Goal: Task Accomplishment & Management: Use online tool/utility

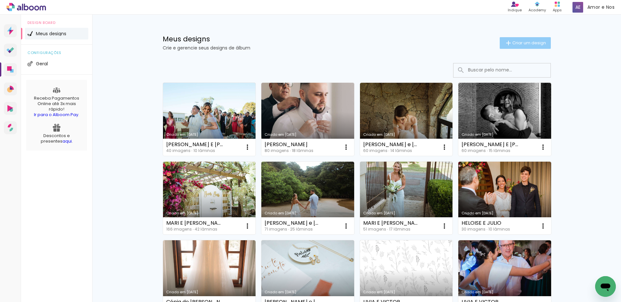
click at [459, 45] on span "Criar um design" at bounding box center [529, 43] width 34 height 4
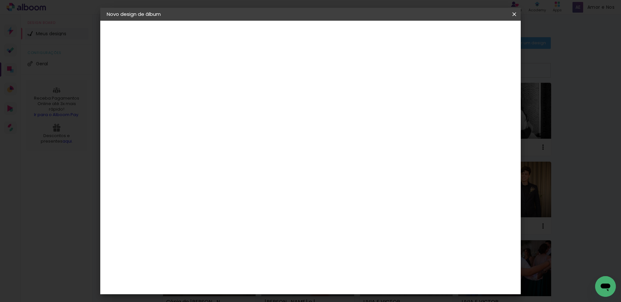
click at [212, 86] on input at bounding box center [212, 87] width 0 height 10
type input "N"
type input "EDUARDO E NAT"
type paper-input "EDUARDO E NAT"
type input "[PERSON_NAME] E [PERSON_NAME]"
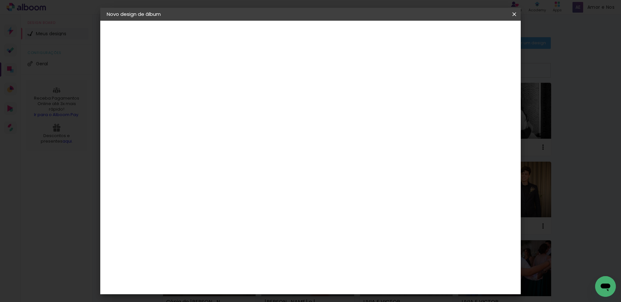
type paper-input "[PERSON_NAME] E [PERSON_NAME]"
click at [0, 0] on slot "Avançar" at bounding box center [0, 0] width 0 height 0
click at [261, 107] on div at bounding box center [228, 107] width 65 height 1
click at [261, 122] on input at bounding box center [228, 123] width 65 height 8
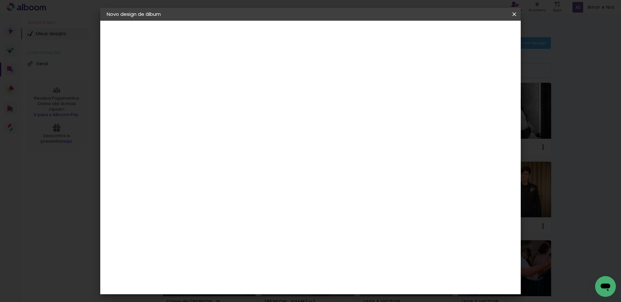
type input "TI"
type paper-input "TI"
click at [223, 197] on div "Ticcolor" at bounding box center [218, 199] width 21 height 5
click at [0, 0] on slot "Avançar" at bounding box center [0, 0] width 0 height 0
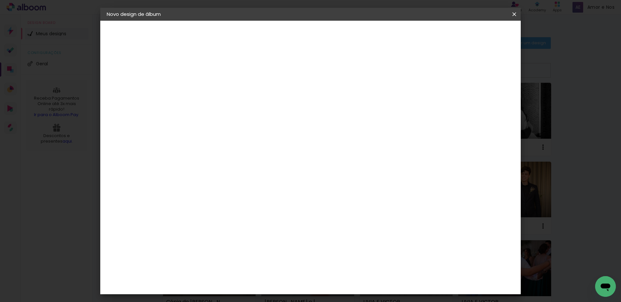
click at [238, 109] on input "text" at bounding box center [224, 113] width 25 height 10
click at [322, 116] on paper-item "Prime" at bounding box center [352, 120] width 129 height 13
type input "Prime"
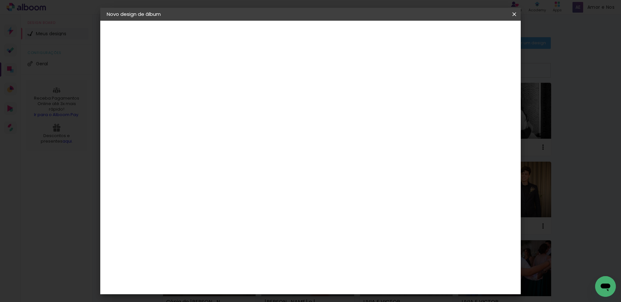
click at [0, 0] on slot "Avançar" at bounding box center [0, 0] width 0 height 0
click at [459, 37] on span "Iniciar design" at bounding box center [458, 34] width 29 height 5
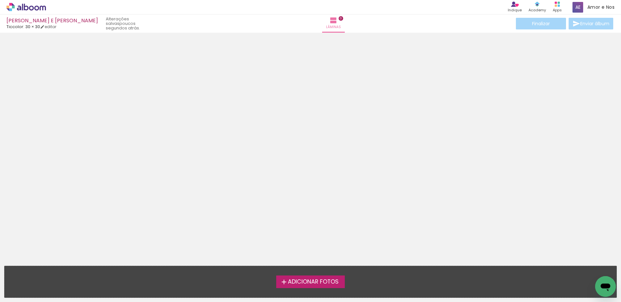
click at [303, 219] on label "Adicionar Fotos" at bounding box center [310, 281] width 69 height 12
click at [0, 0] on input "file" at bounding box center [0, 0] width 0 height 0
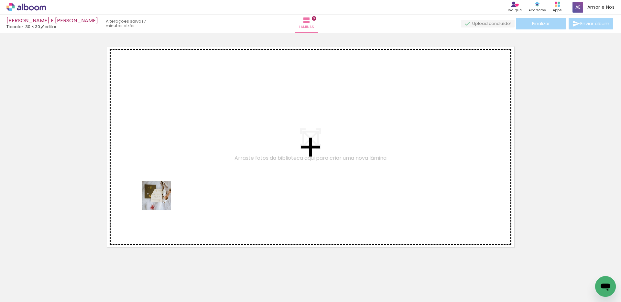
drag, startPoint x: 69, startPoint y: 282, endPoint x: 164, endPoint y: 189, distance: 132.8
click at [164, 189] on quentale-workspace at bounding box center [310, 151] width 621 height 302
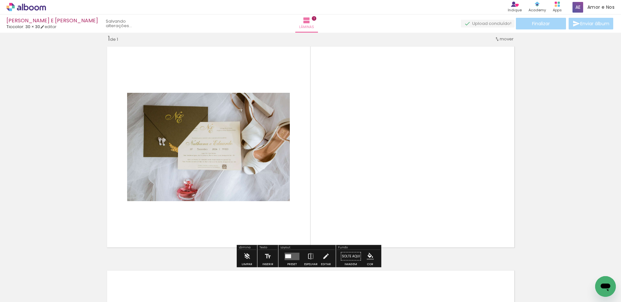
scroll to position [8, 0]
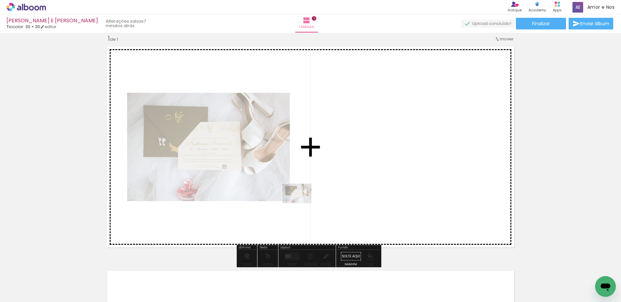
drag, startPoint x: 75, startPoint y: 284, endPoint x: 302, endPoint y: 203, distance: 241.1
click at [302, 203] on quentale-workspace at bounding box center [310, 151] width 621 height 302
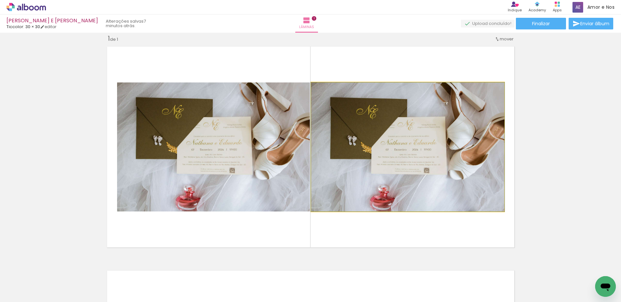
click at [459, 147] on quentale-photo at bounding box center [407, 146] width 193 height 129
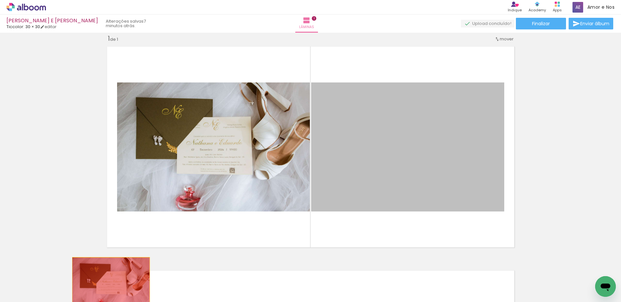
drag, startPoint x: 462, startPoint y: 147, endPoint x: 95, endPoint y: 285, distance: 392.1
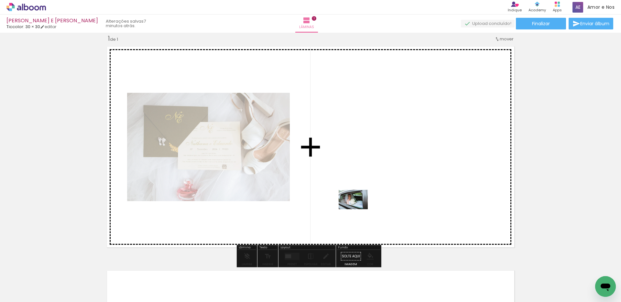
drag, startPoint x: 98, startPoint y: 285, endPoint x: 366, endPoint y: 199, distance: 282.0
click at [366, 199] on quentale-workspace at bounding box center [310, 151] width 621 height 302
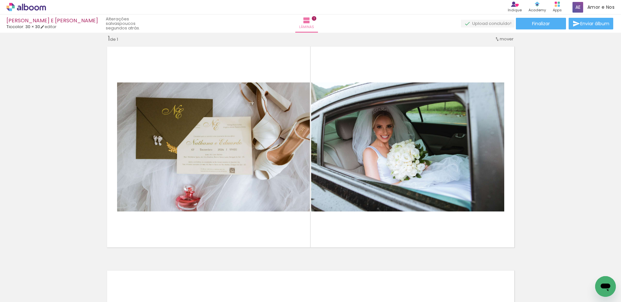
scroll to position [0, 3091]
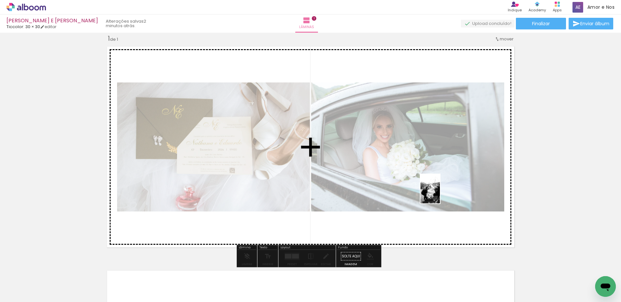
drag, startPoint x: 311, startPoint y: 282, endPoint x: 440, endPoint y: 194, distance: 156.0
click at [440, 194] on quentale-workspace at bounding box center [310, 151] width 621 height 302
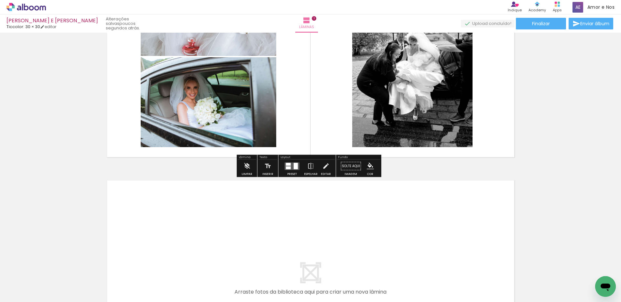
scroll to position [162, 0]
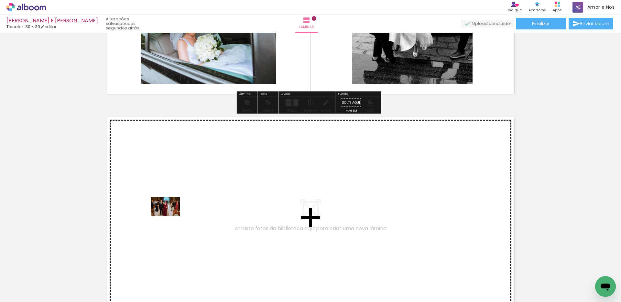
drag, startPoint x: 143, startPoint y: 280, endPoint x: 170, endPoint y: 216, distance: 69.4
click at [170, 216] on quentale-workspace at bounding box center [310, 151] width 621 height 302
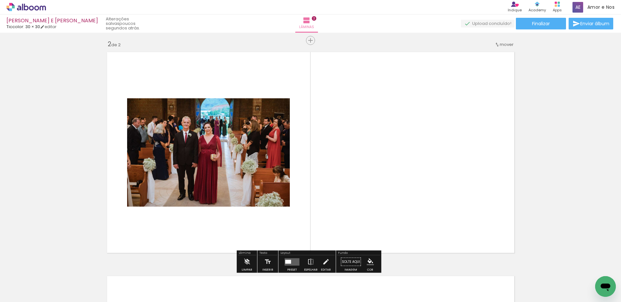
scroll to position [232, 0]
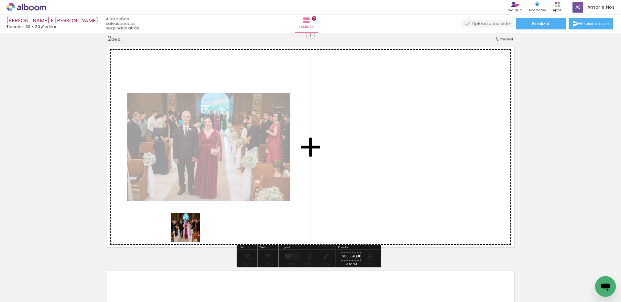
drag, startPoint x: 166, startPoint y: 286, endPoint x: 191, endPoint y: 231, distance: 60.5
click at [191, 219] on quentale-workspace at bounding box center [310, 151] width 621 height 302
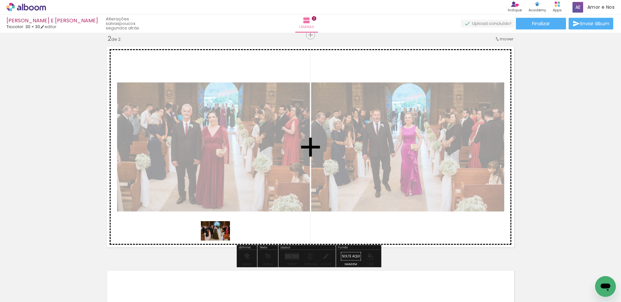
drag, startPoint x: 213, startPoint y: 281, endPoint x: 220, endPoint y: 240, distance: 41.3
click at [220, 219] on quentale-workspace at bounding box center [310, 151] width 621 height 302
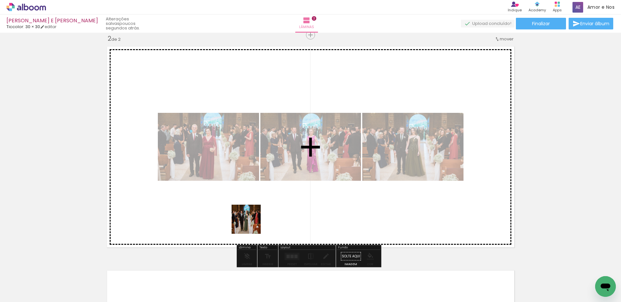
drag, startPoint x: 242, startPoint y: 281, endPoint x: 251, endPoint y: 223, distance: 58.0
click at [251, 219] on quentale-workspace at bounding box center [310, 151] width 621 height 302
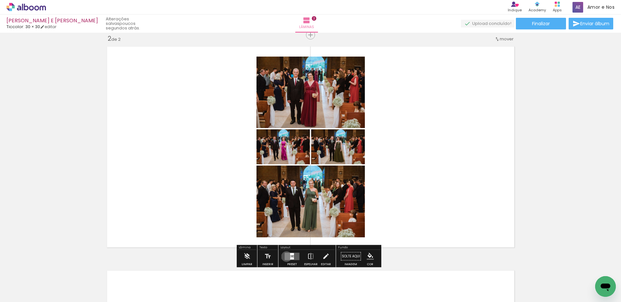
click at [285, 219] on quentale-layouter at bounding box center [291, 255] width 15 height 7
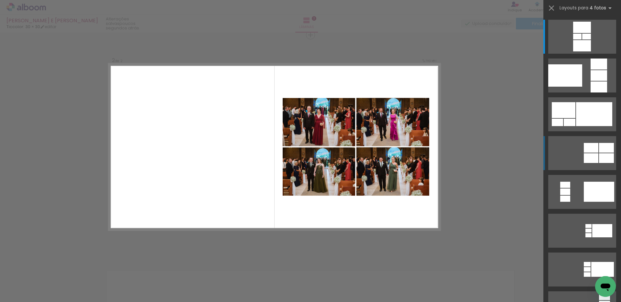
click at [459, 161] on div at bounding box center [590, 158] width 15 height 10
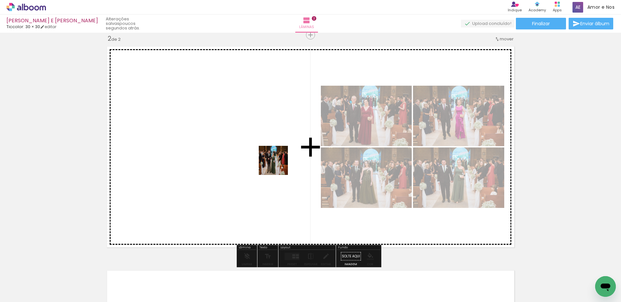
drag, startPoint x: 323, startPoint y: 285, endPoint x: 278, endPoint y: 165, distance: 127.9
click at [278, 165] on quentale-workspace at bounding box center [310, 151] width 621 height 302
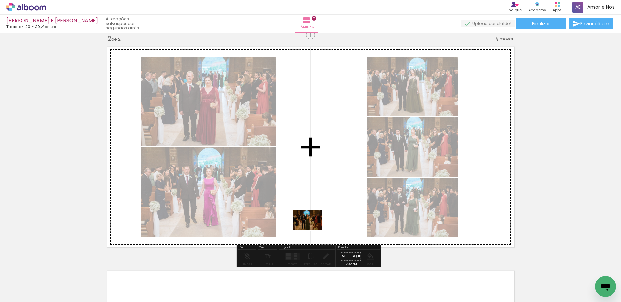
drag, startPoint x: 288, startPoint y: 289, endPoint x: 312, endPoint y: 230, distance: 63.8
click at [312, 219] on quentale-workspace at bounding box center [310, 151] width 621 height 302
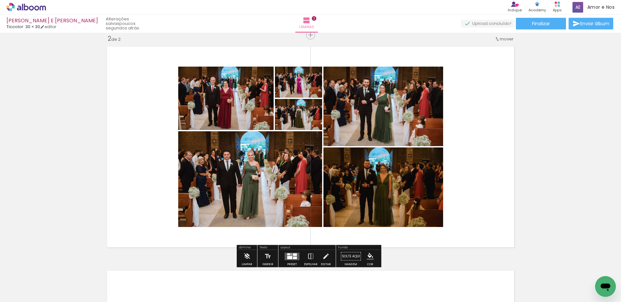
click at [293, 219] on div at bounding box center [295, 257] width 4 height 3
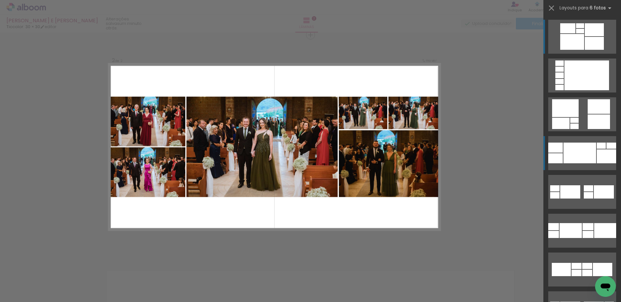
click at [459, 164] on quentale-layouter at bounding box center [582, 153] width 68 height 34
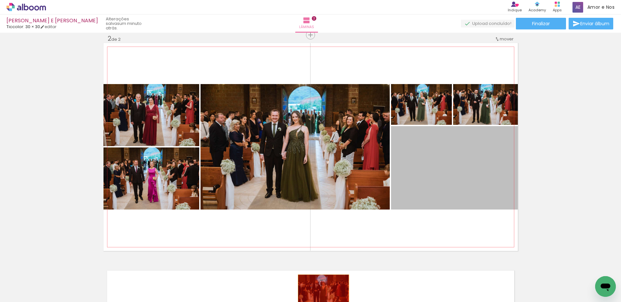
drag, startPoint x: 431, startPoint y: 193, endPoint x: 321, endPoint y: 291, distance: 147.0
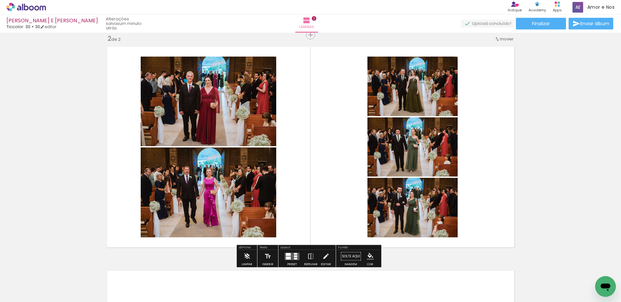
click at [294, 219] on div at bounding box center [295, 256] width 3 height 2
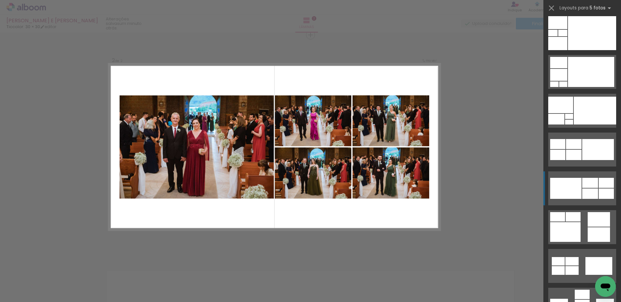
scroll to position [339, 0]
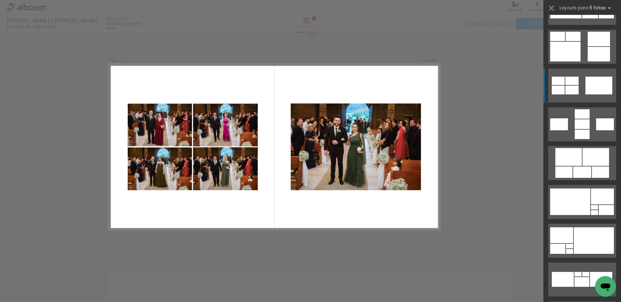
click at [459, 85] on quentale-layouter at bounding box center [582, 86] width 68 height 34
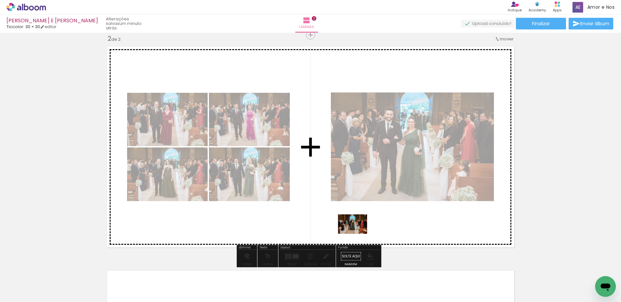
drag, startPoint x: 353, startPoint y: 288, endPoint x: 357, endPoint y: 234, distance: 54.8
click at [357, 219] on quentale-workspace at bounding box center [310, 151] width 621 height 302
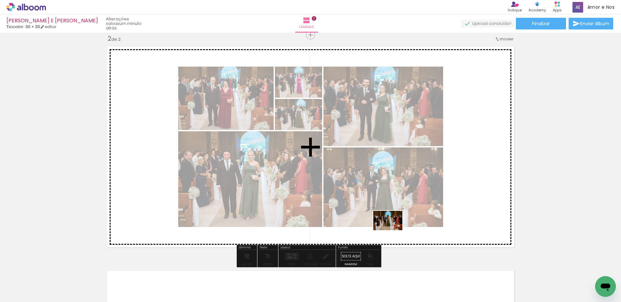
drag, startPoint x: 398, startPoint y: 284, endPoint x: 392, endPoint y: 230, distance: 54.2
click at [392, 219] on quentale-workspace at bounding box center [310, 151] width 621 height 302
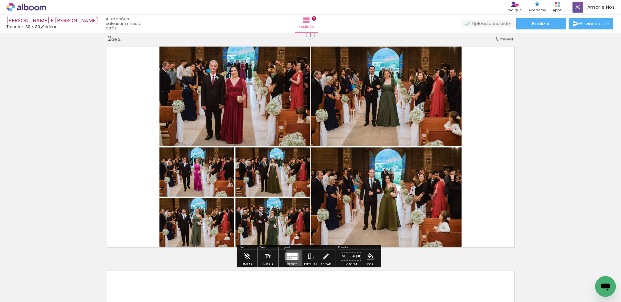
click at [294, 219] on div at bounding box center [294, 258] width 5 height 4
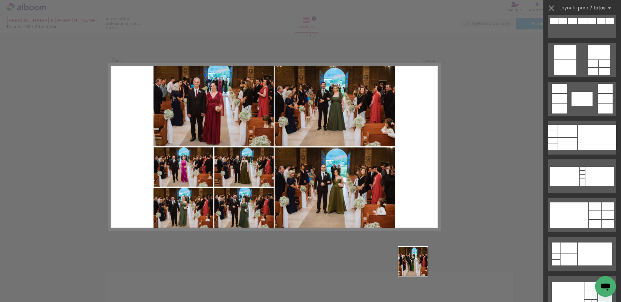
scroll to position [0, 0]
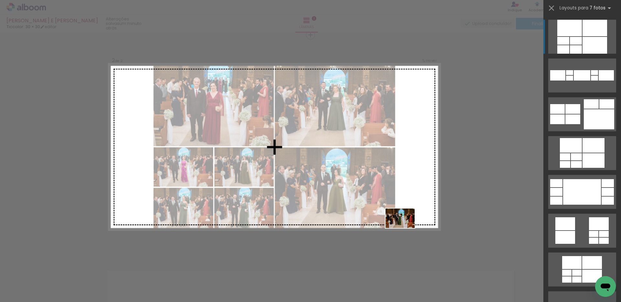
drag, startPoint x: 422, startPoint y: 285, endPoint x: 405, endPoint y: 223, distance: 64.6
click at [405, 219] on quentale-workspace at bounding box center [310, 151] width 621 height 302
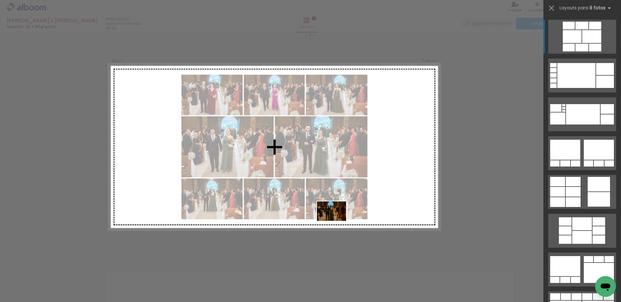
drag, startPoint x: 288, startPoint y: 286, endPoint x: 336, endPoint y: 221, distance: 81.1
click at [336, 219] on quentale-workspace at bounding box center [310, 151] width 621 height 302
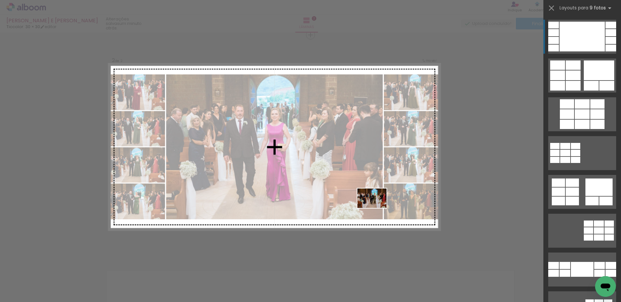
drag, startPoint x: 466, startPoint y: 288, endPoint x: 377, endPoint y: 208, distance: 120.2
click at [377, 208] on quentale-workspace at bounding box center [310, 151] width 621 height 302
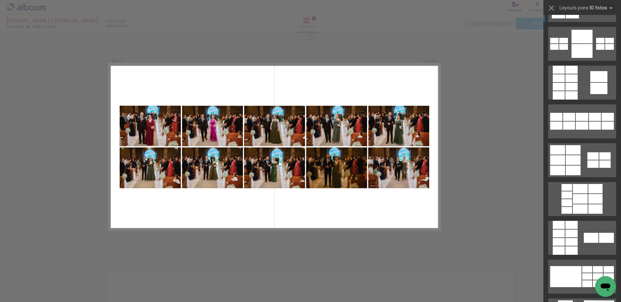
scroll to position [152, 0]
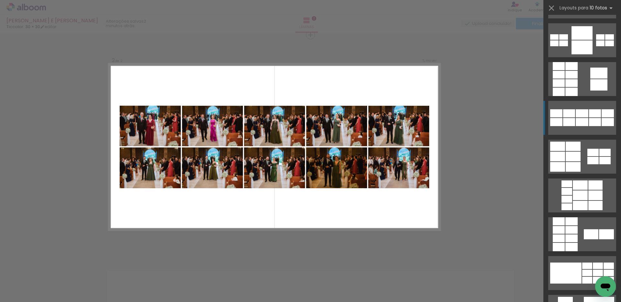
click at [459, 121] on div at bounding box center [581, 122] width 13 height 8
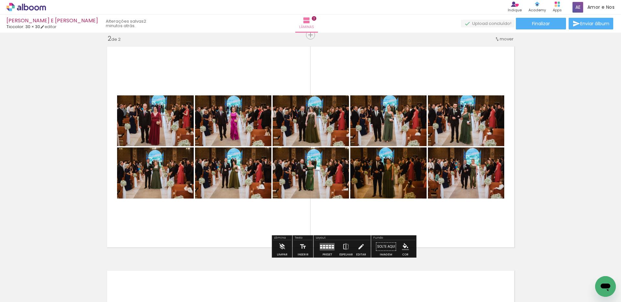
click at [321, 219] on quentale-layouter at bounding box center [327, 246] width 15 height 7
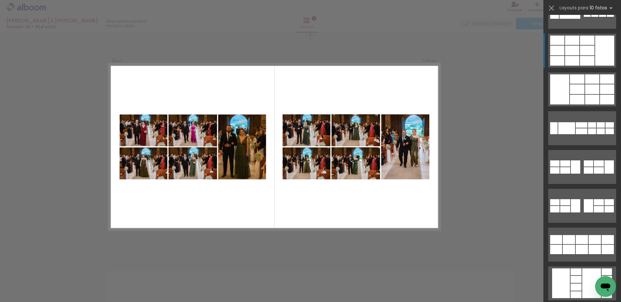
scroll to position [498, 0]
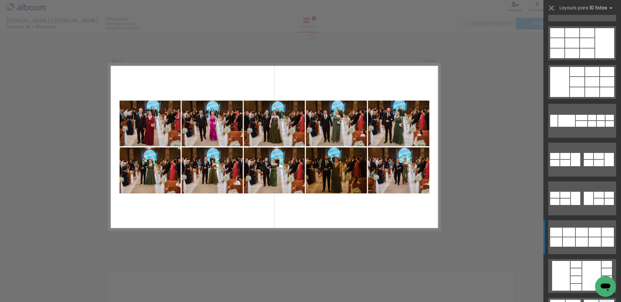
click at [459, 219] on div at bounding box center [594, 232] width 12 height 9
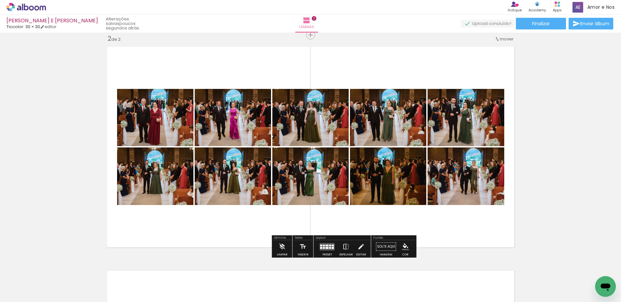
click at [320, 219] on div at bounding box center [321, 245] width 2 height 2
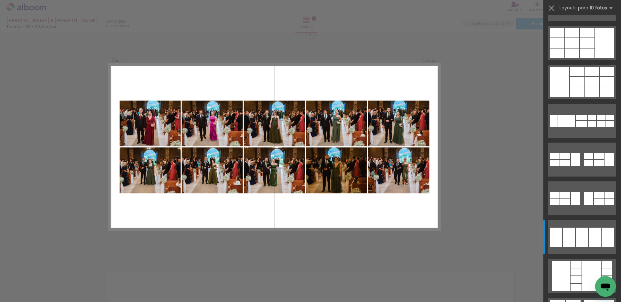
scroll to position [698, 0]
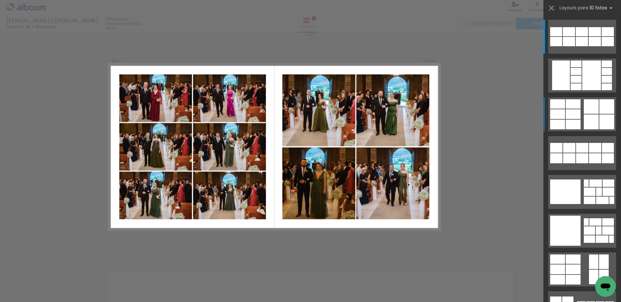
click at [459, 122] on div at bounding box center [590, 121] width 15 height 15
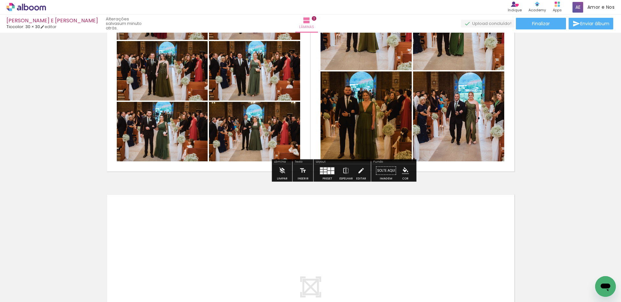
scroll to position [432, 0]
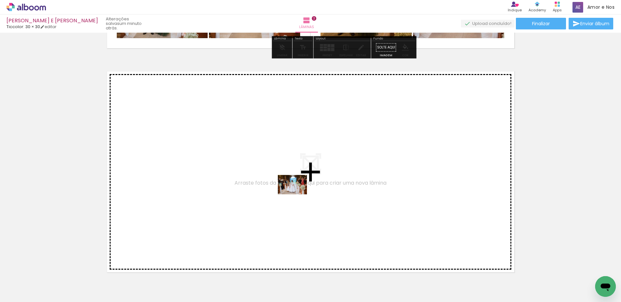
drag, startPoint x: 493, startPoint y: 279, endPoint x: 297, endPoint y: 194, distance: 213.5
click at [297, 194] on quentale-workspace at bounding box center [310, 151] width 621 height 302
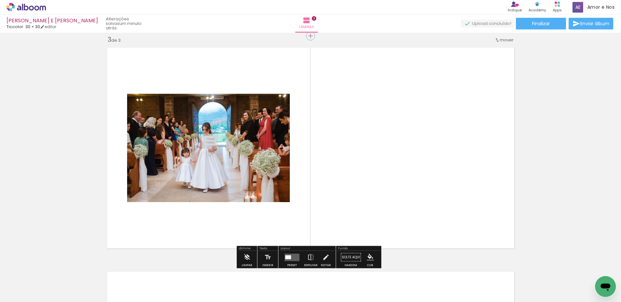
scroll to position [456, 0]
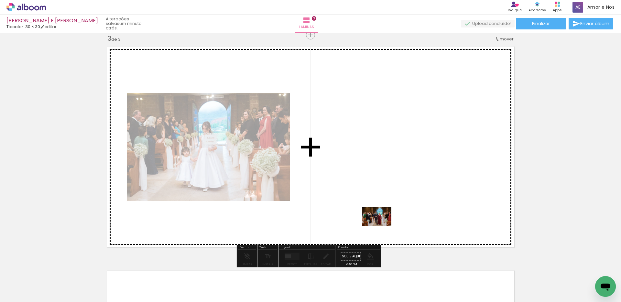
drag, startPoint x: 535, startPoint y: 288, endPoint x: 381, endPoint y: 226, distance: 165.8
click at [381, 219] on quentale-workspace at bounding box center [310, 151] width 621 height 302
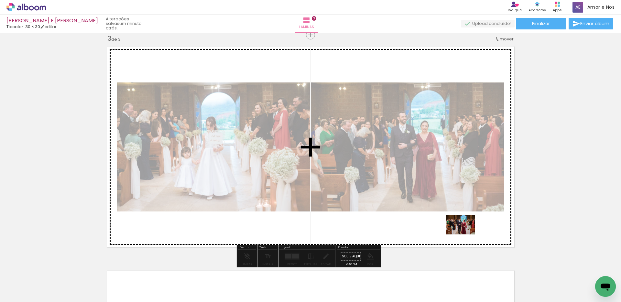
drag, startPoint x: 574, startPoint y: 287, endPoint x: 465, endPoint y: 234, distance: 121.6
click at [459, 219] on quentale-workspace at bounding box center [310, 151] width 621 height 302
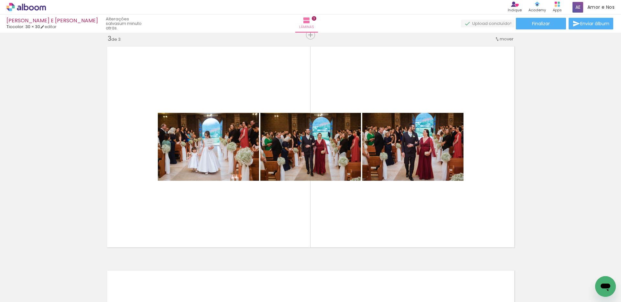
scroll to position [0, 336]
click at [27, 219] on input "Todas as fotos" at bounding box center [18, 282] width 25 height 5
click at [0, 0] on slot "Não utilizadas" at bounding box center [0, 0] width 0 height 0
type input "Não utilizadas"
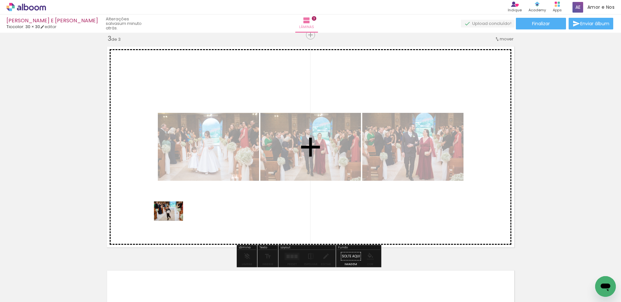
drag, startPoint x: 97, startPoint y: 273, endPoint x: 173, endPoint y: 221, distance: 93.0
click at [173, 219] on quentale-workspace at bounding box center [310, 151] width 621 height 302
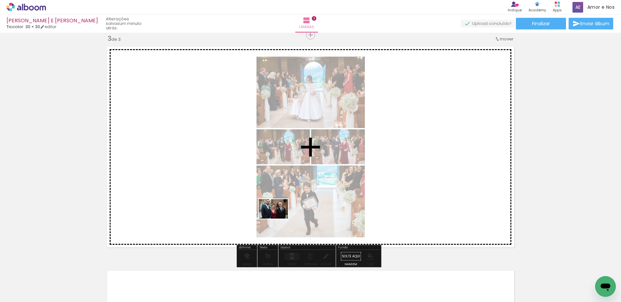
drag, startPoint x: 79, startPoint y: 282, endPoint x: 278, endPoint y: 219, distance: 208.7
click at [278, 219] on quentale-workspace at bounding box center [310, 151] width 621 height 302
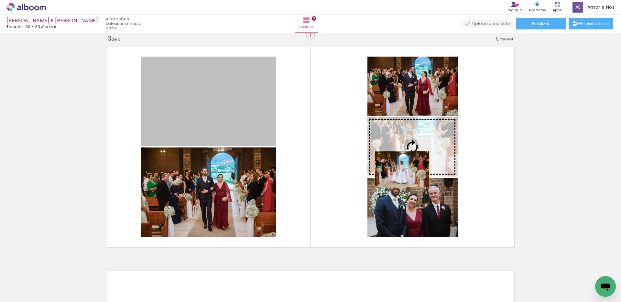
drag, startPoint x: 225, startPoint y: 116, endPoint x: 399, endPoint y: 169, distance: 182.2
click at [0, 0] on slot at bounding box center [0, 0] width 0 height 0
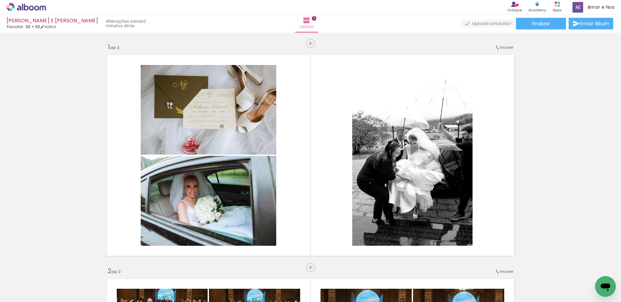
scroll to position [698, 0]
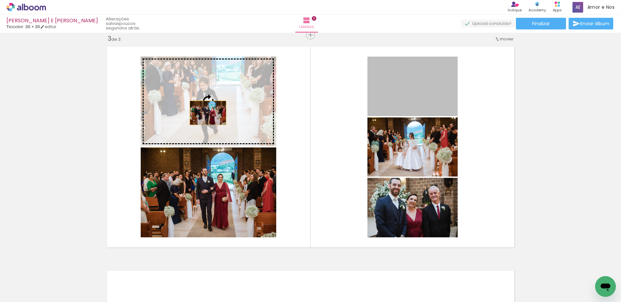
drag, startPoint x: 396, startPoint y: 102, endPoint x: 202, endPoint y: 112, distance: 194.2
click at [0, 0] on slot at bounding box center [0, 0] width 0 height 0
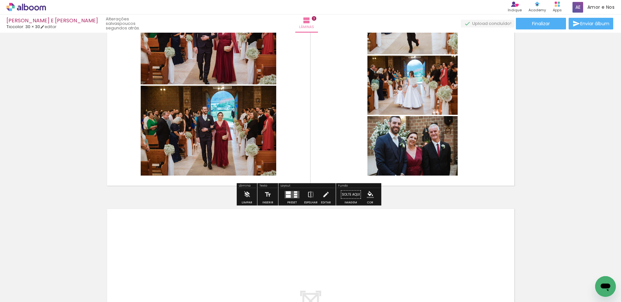
scroll to position [652, 0]
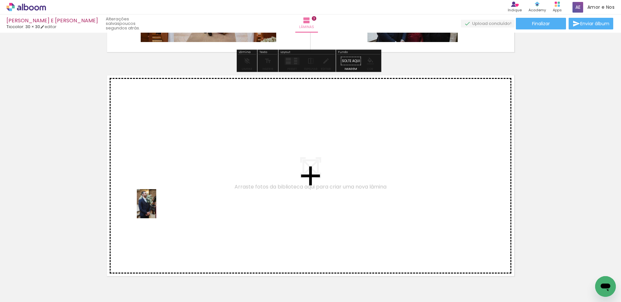
drag, startPoint x: 64, startPoint y: 284, endPoint x: 156, endPoint y: 208, distance: 119.2
click at [156, 208] on quentale-workspace at bounding box center [310, 151] width 621 height 302
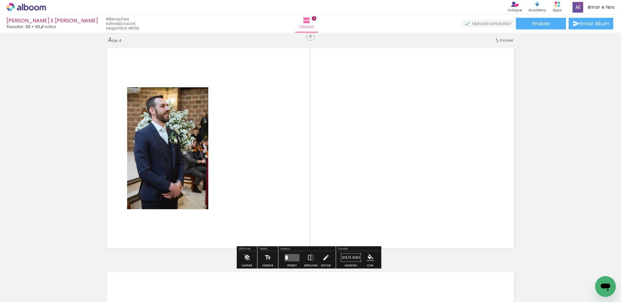
scroll to position [680, 0]
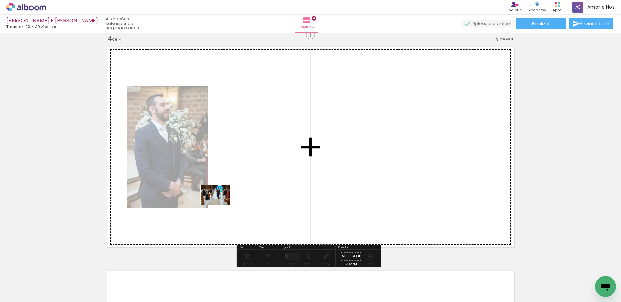
drag, startPoint x: 68, startPoint y: 282, endPoint x: 220, endPoint y: 205, distance: 170.6
click at [220, 205] on quentale-workspace at bounding box center [310, 151] width 621 height 302
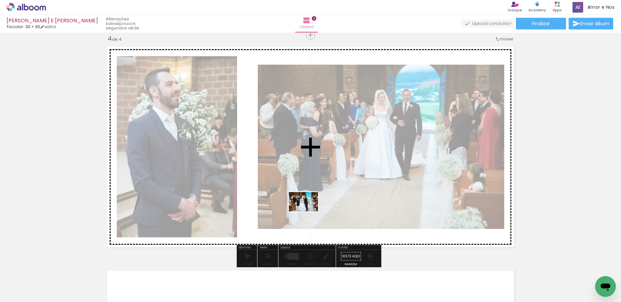
drag, startPoint x: 65, startPoint y: 284, endPoint x: 308, endPoint y: 211, distance: 254.0
click at [308, 211] on quentale-workspace at bounding box center [310, 151] width 621 height 302
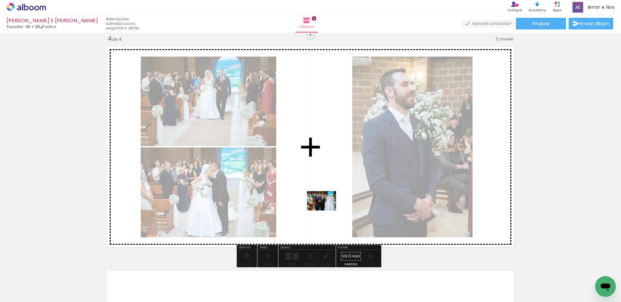
drag, startPoint x: 70, startPoint y: 283, endPoint x: 326, endPoint y: 210, distance: 265.9
click at [326, 210] on quentale-workspace at bounding box center [310, 151] width 621 height 302
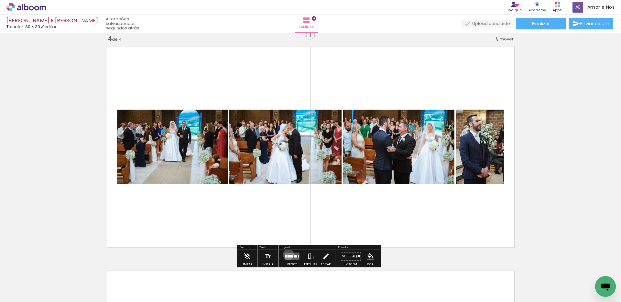
click at [288, 255] on div at bounding box center [290, 256] width 5 height 3
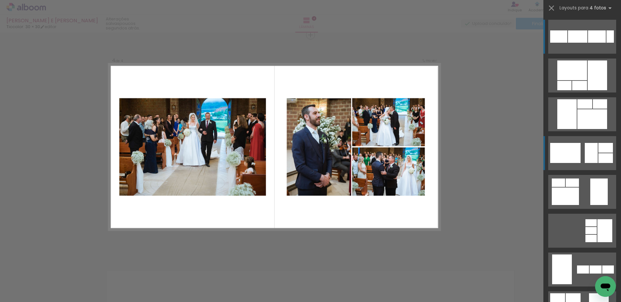
click at [603, 155] on div at bounding box center [605, 158] width 15 height 10
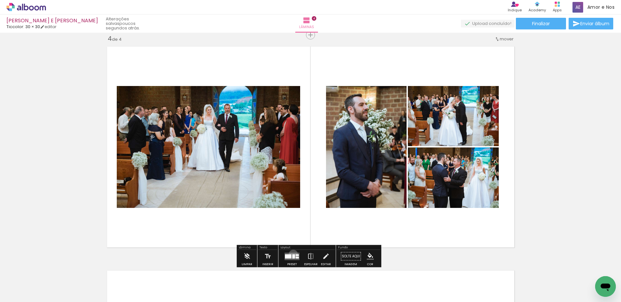
click at [292, 254] on div at bounding box center [293, 256] width 3 height 4
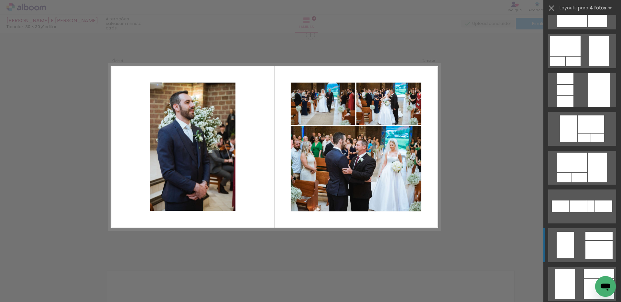
scroll to position [1242, 0]
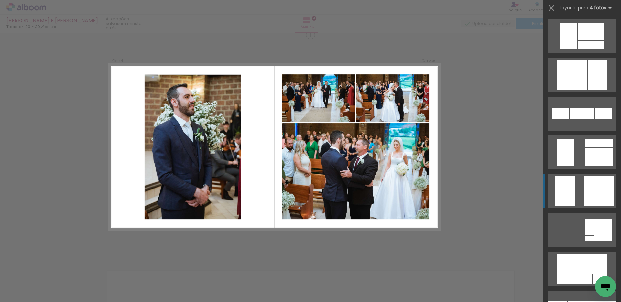
click at [589, 202] on div at bounding box center [598, 196] width 30 height 20
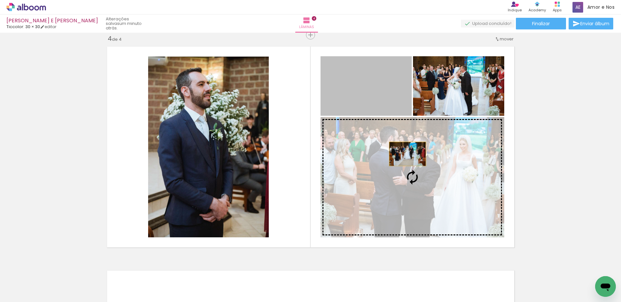
drag, startPoint x: 382, startPoint y: 94, endPoint x: 406, endPoint y: 157, distance: 67.1
click at [0, 0] on slot at bounding box center [0, 0] width 0 height 0
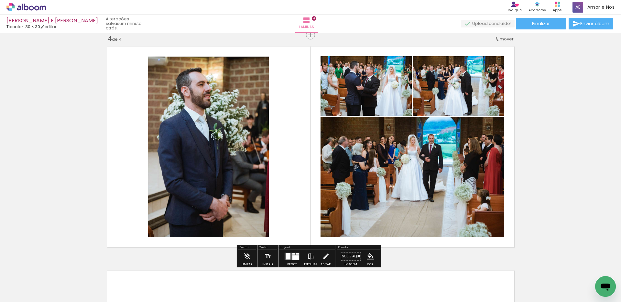
click at [292, 259] on div at bounding box center [295, 257] width 7 height 5
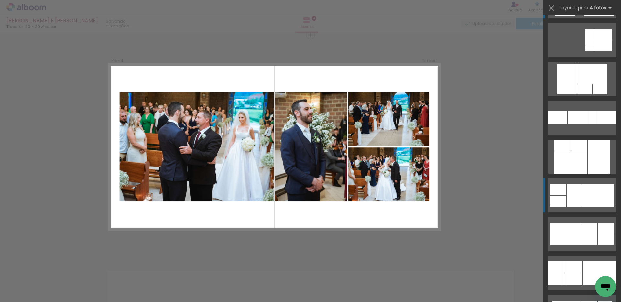
scroll to position [1440, 0]
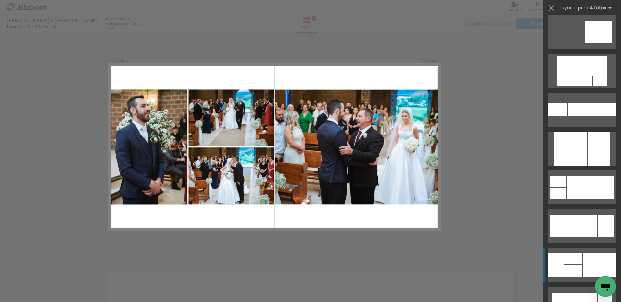
click at [582, 265] on div at bounding box center [599, 265] width 34 height 24
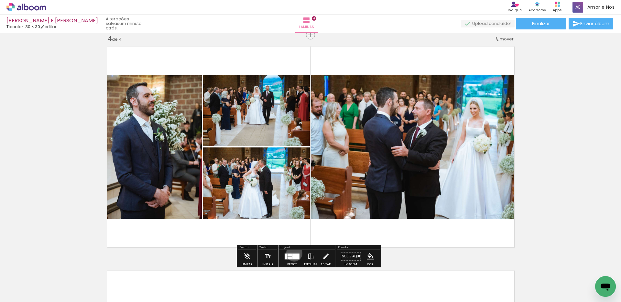
click at [293, 253] on div at bounding box center [295, 255] width 7 height 5
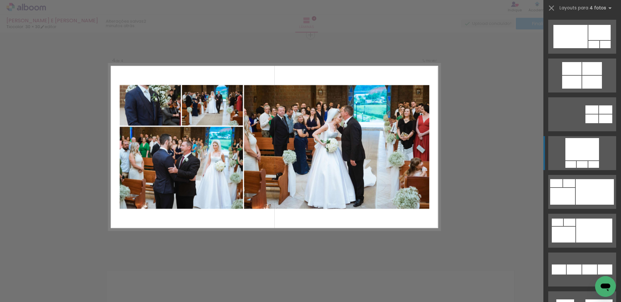
scroll to position [2665, 0]
